Goal: Find specific page/section: Find specific page/section

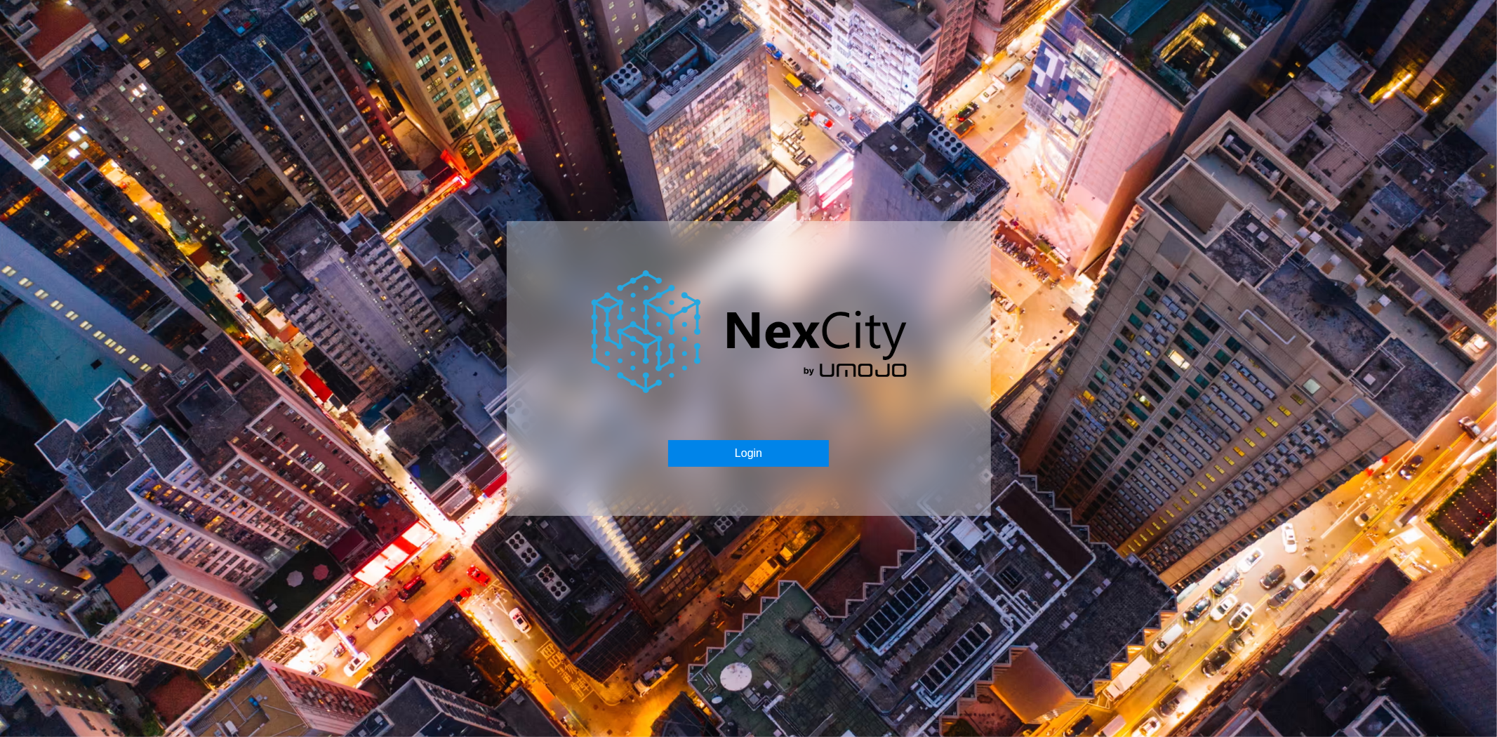
click at [704, 451] on button "Login" at bounding box center [748, 453] width 161 height 27
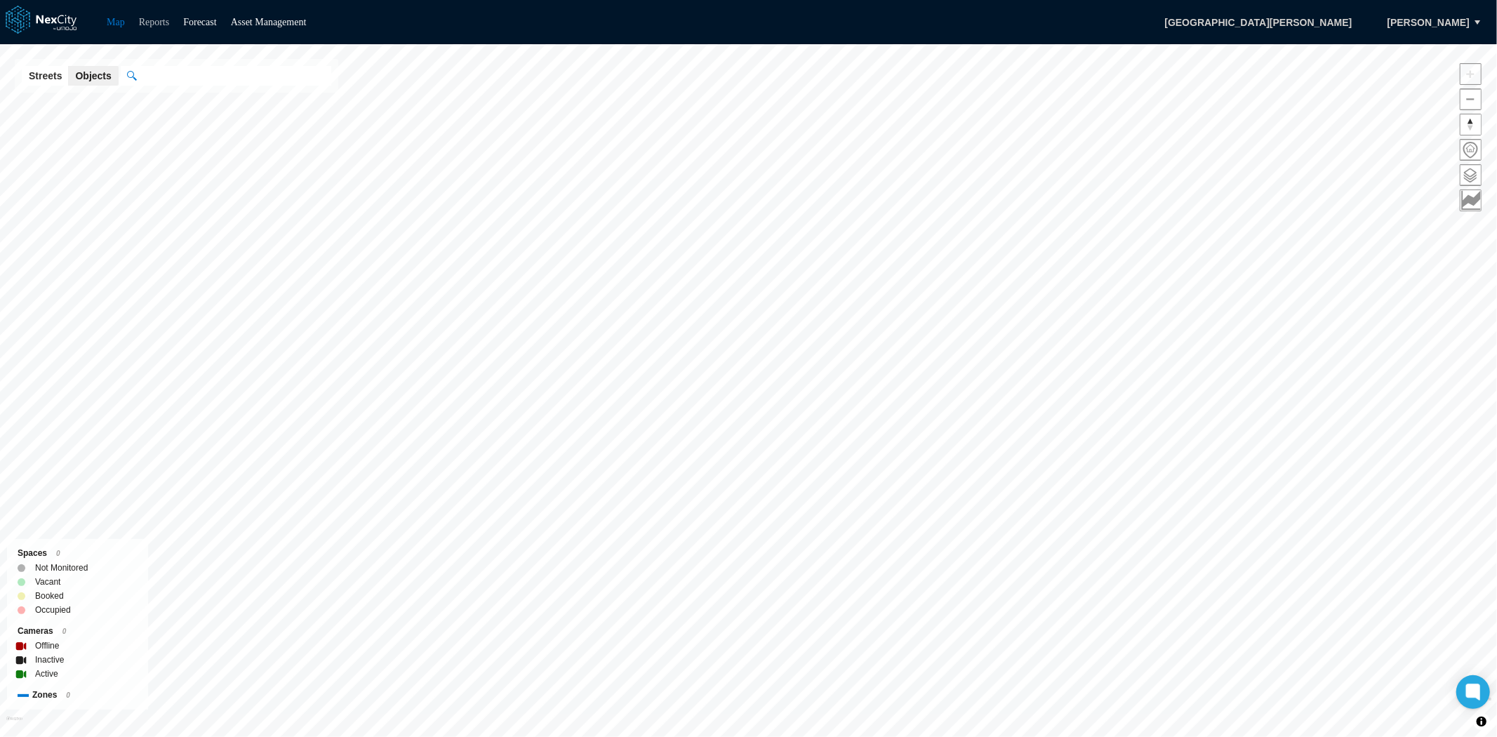
click at [140, 17] on link "Reports" at bounding box center [154, 22] width 31 height 11
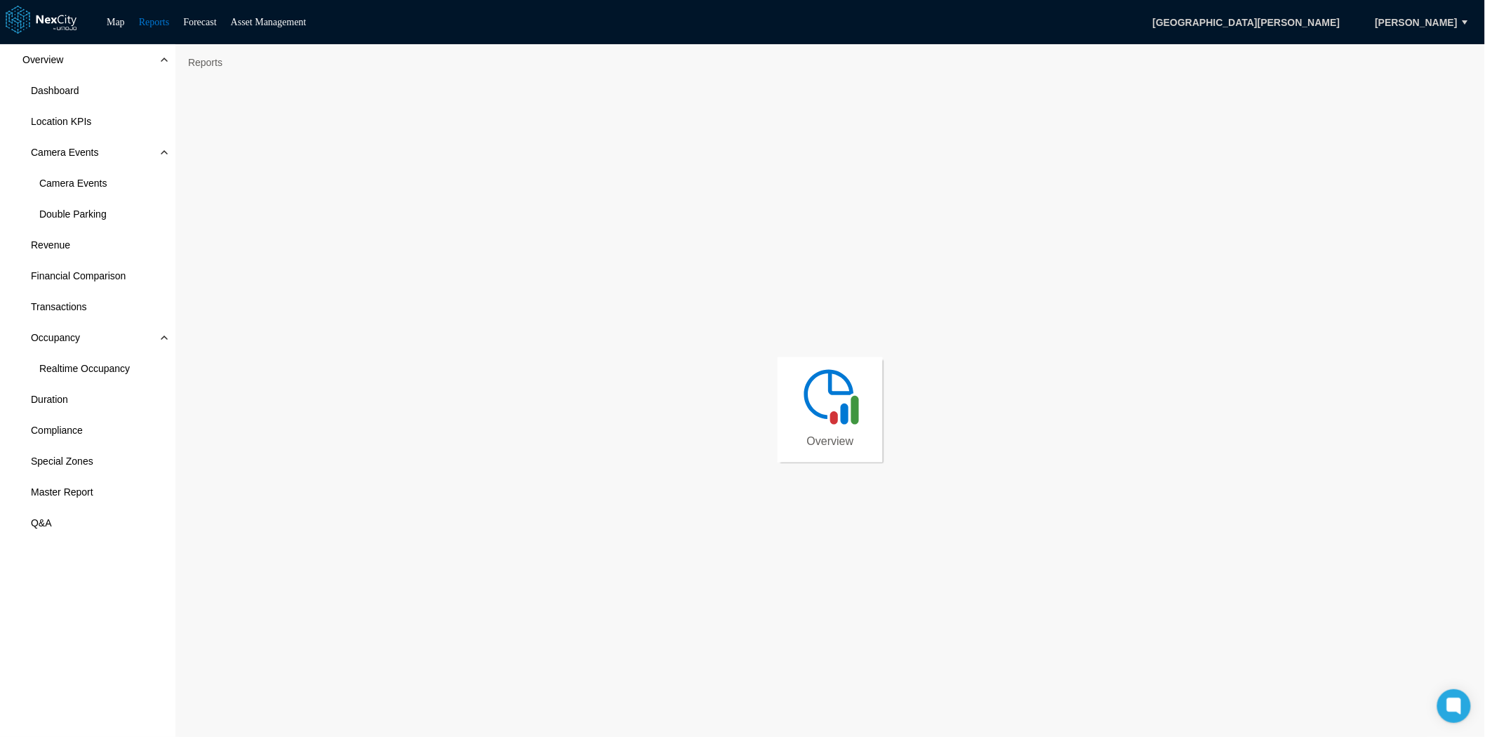
click at [207, 14] on li "Forecast" at bounding box center [199, 22] width 33 height 17
click at [212, 21] on link "Forecast" at bounding box center [199, 22] width 33 height 11
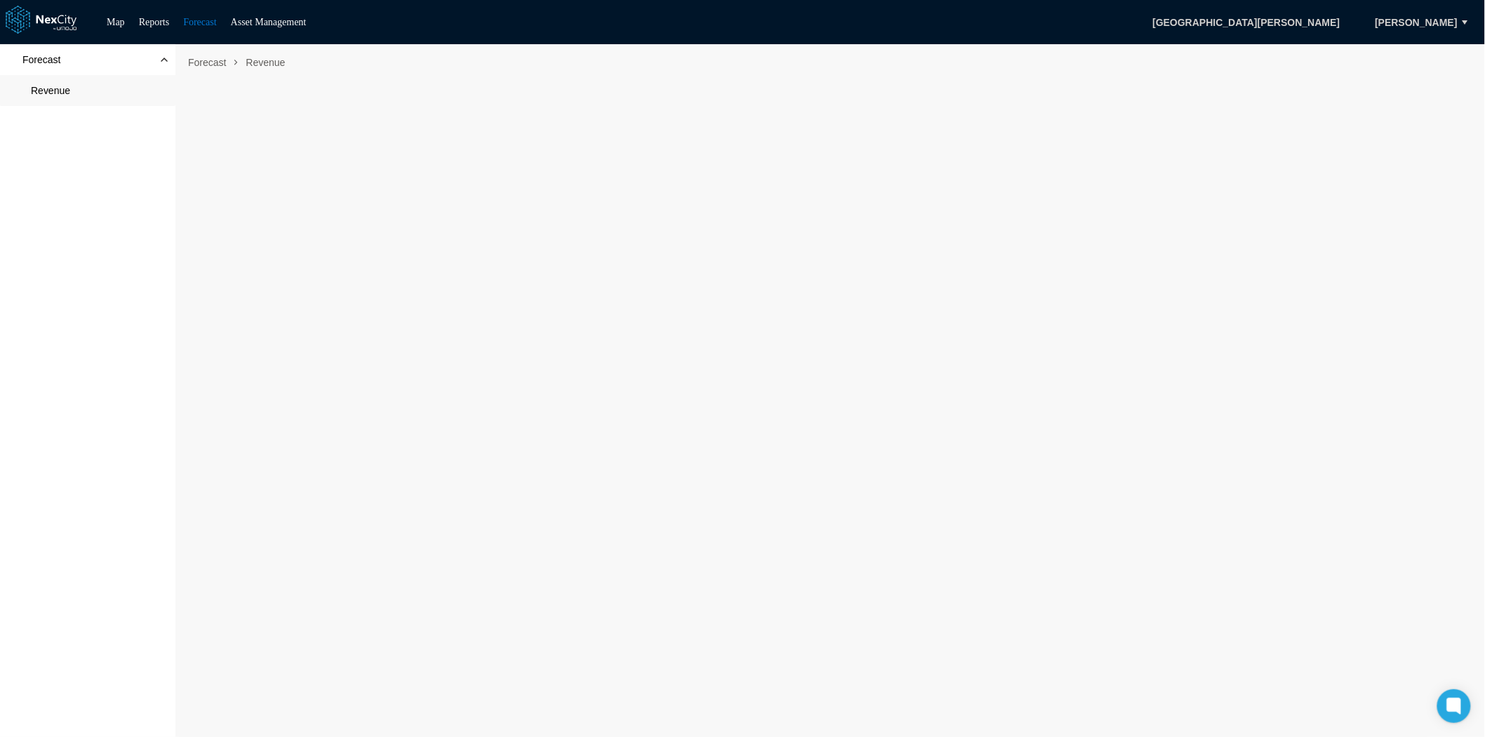
click at [47, 85] on span "Revenue" at bounding box center [50, 91] width 39 height 14
click at [149, 14] on li "Reports" at bounding box center [154, 22] width 31 height 17
click at [148, 24] on link "Reports" at bounding box center [154, 22] width 31 height 11
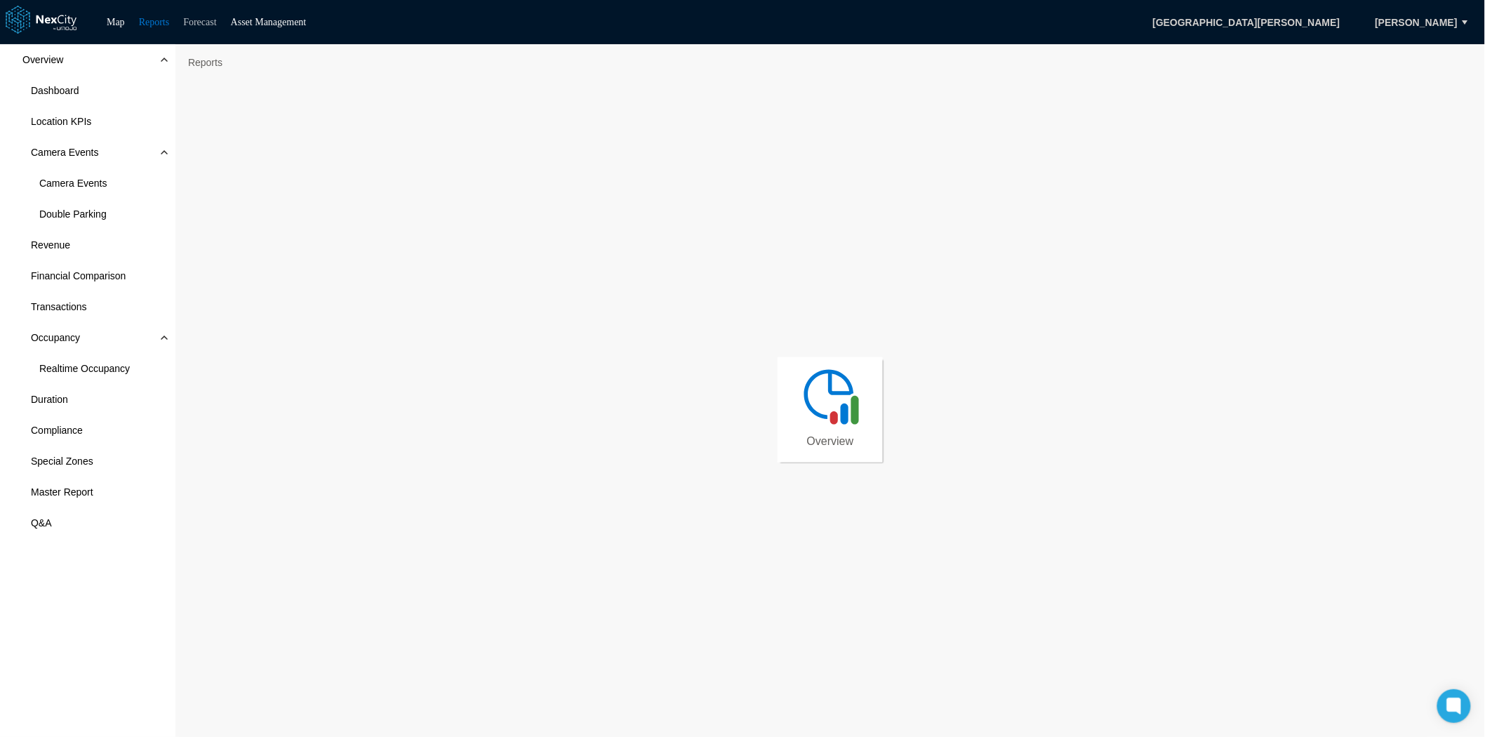
click at [206, 23] on link "Forecast" at bounding box center [199, 22] width 33 height 11
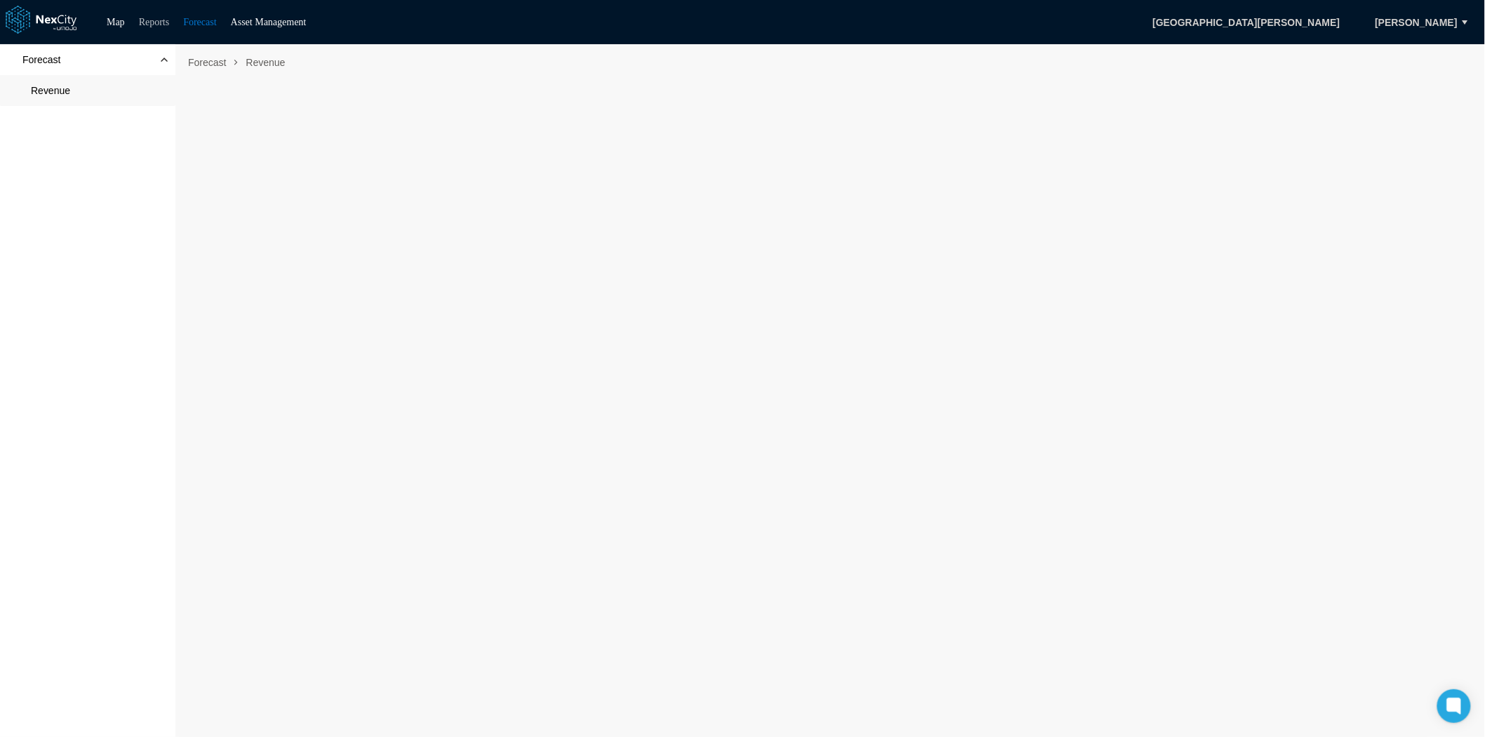
click at [150, 22] on link "Reports" at bounding box center [154, 22] width 31 height 11
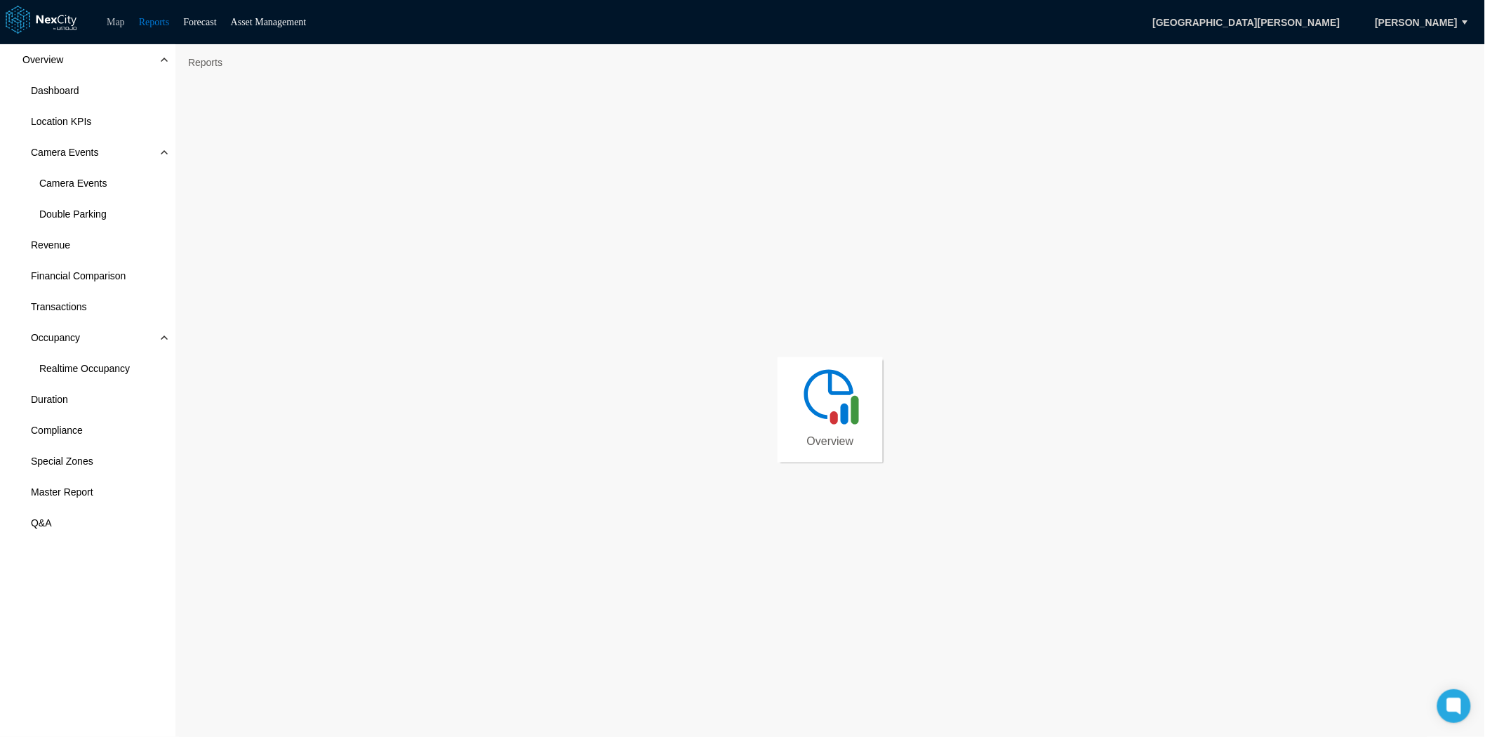
click at [121, 18] on link "Map" at bounding box center [116, 22] width 18 height 11
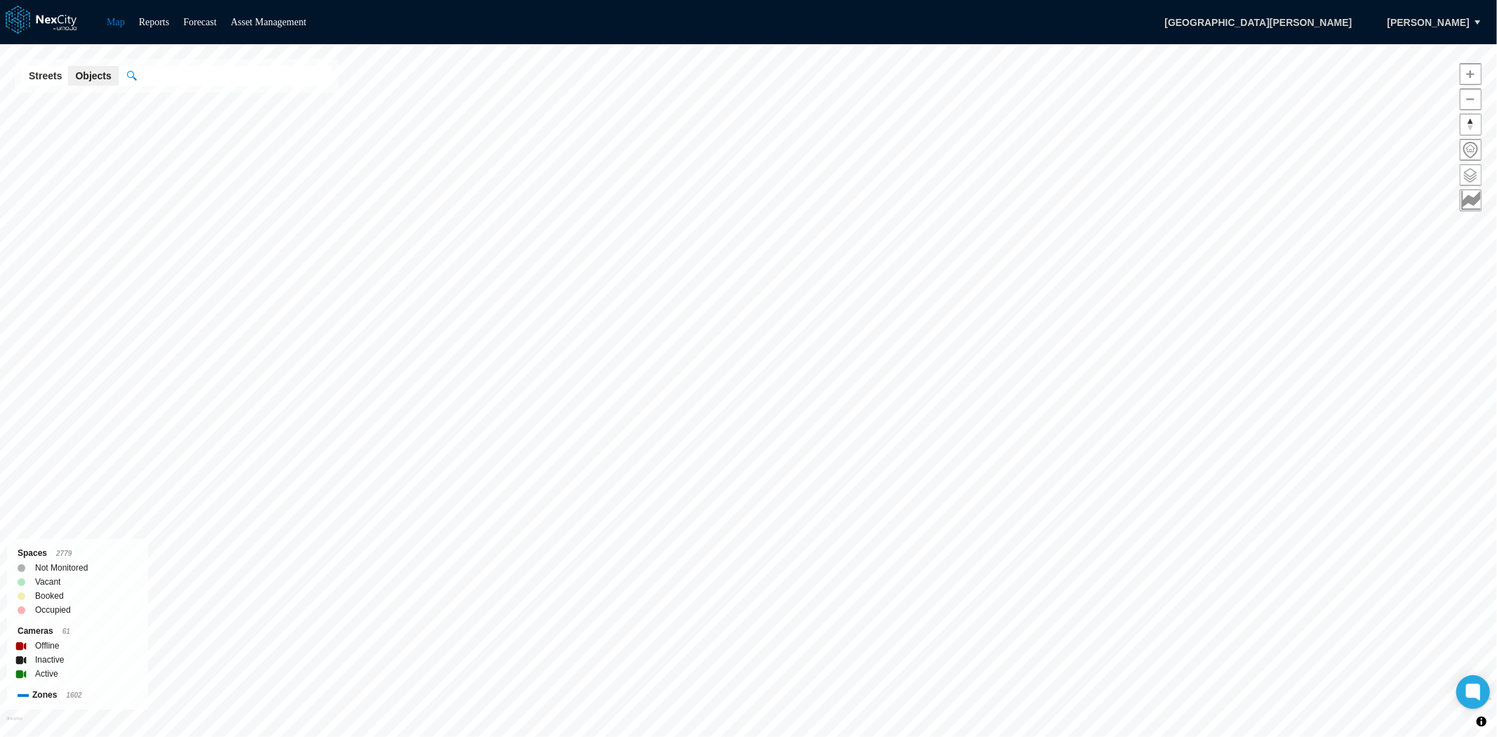
click at [1475, 173] on span at bounding box center [1471, 175] width 20 height 20
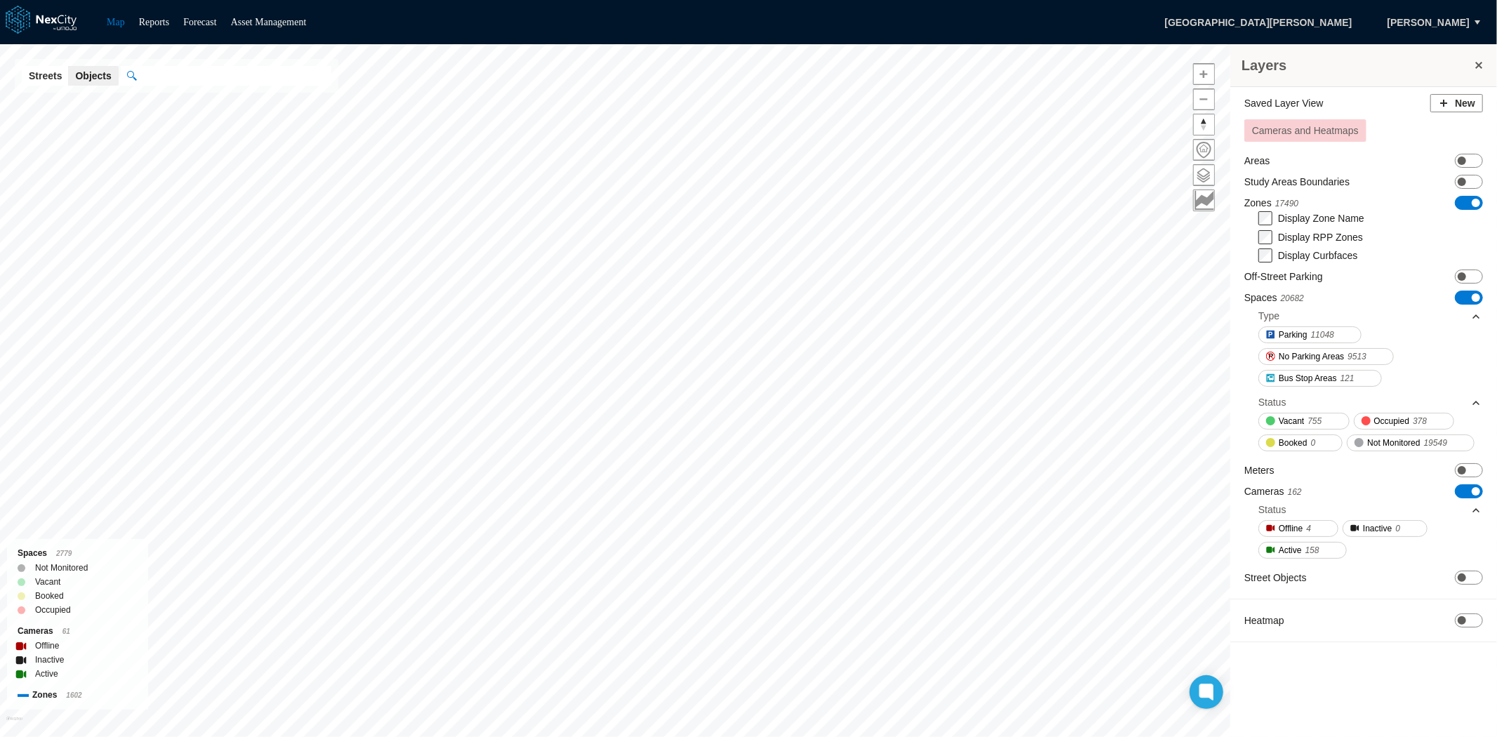
click at [1465, 298] on span "ON OFF" at bounding box center [1469, 298] width 28 height 14
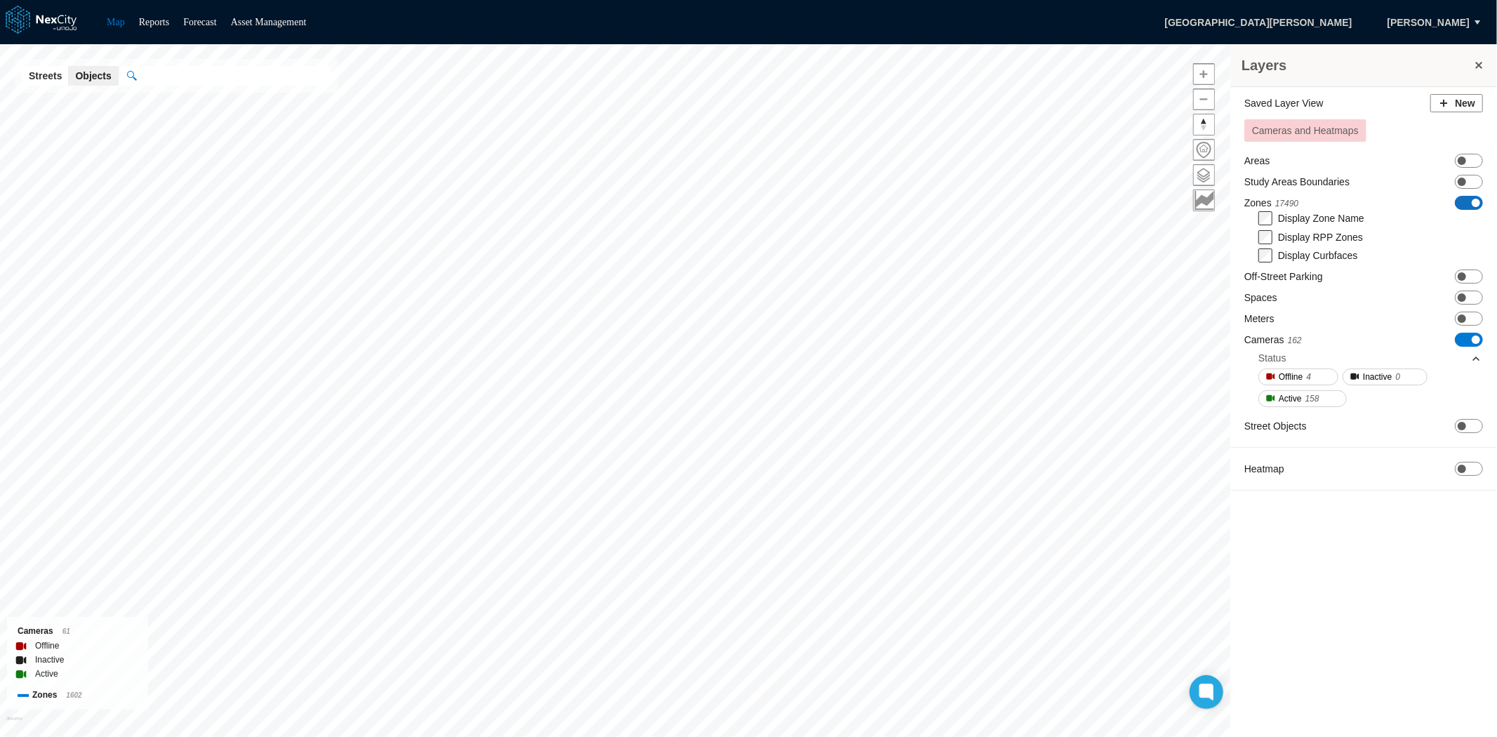
click at [1468, 206] on span "ON OFF" at bounding box center [1469, 203] width 28 height 14
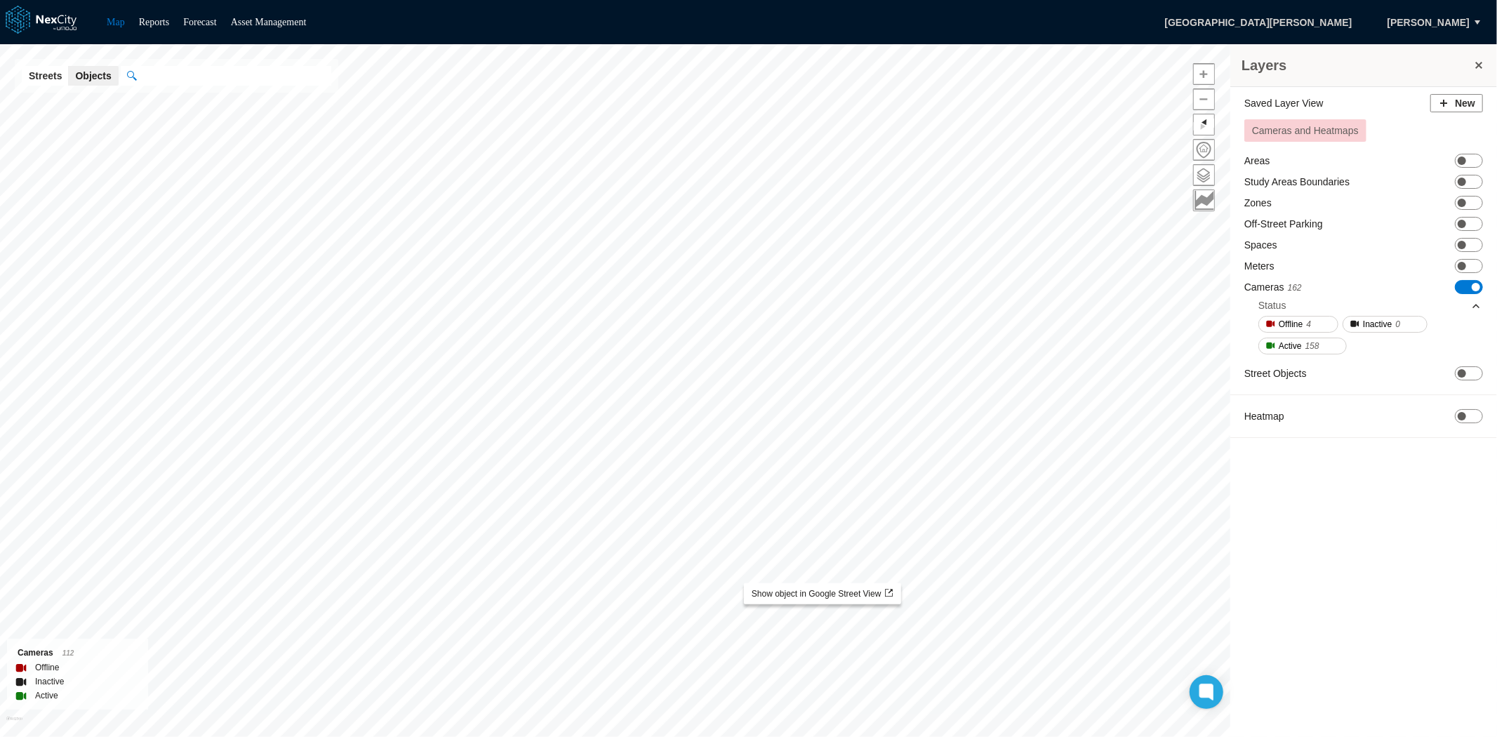
click at [843, 394] on div "Layers Saved Layer View New Cameras and Heatmaps Areas ON OFF Study Areas Bound…" at bounding box center [748, 390] width 1497 height 693
